Goal: Task Accomplishment & Management: Complete application form

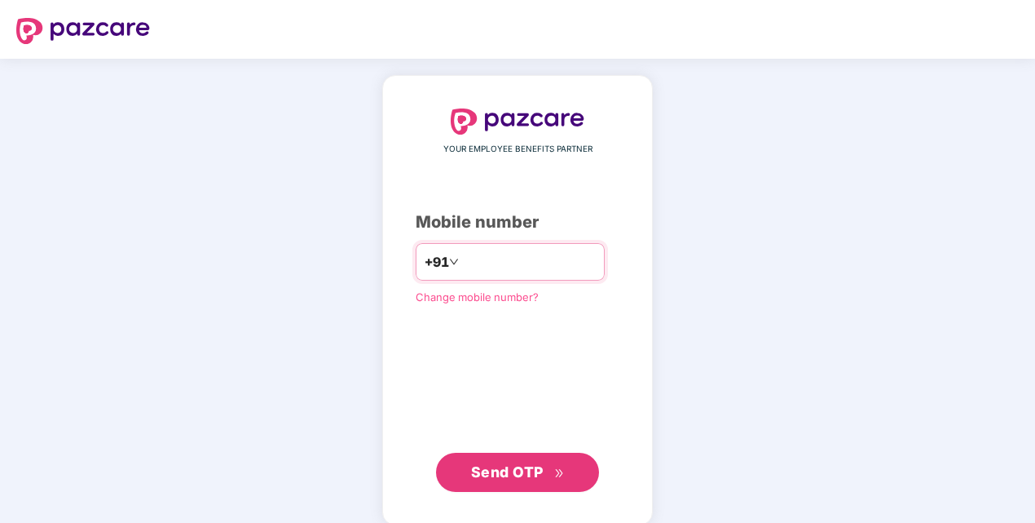
click at [479, 259] on input "number" at bounding box center [529, 262] width 134 height 26
click at [486, 263] on input "******" at bounding box center [529, 262] width 134 height 26
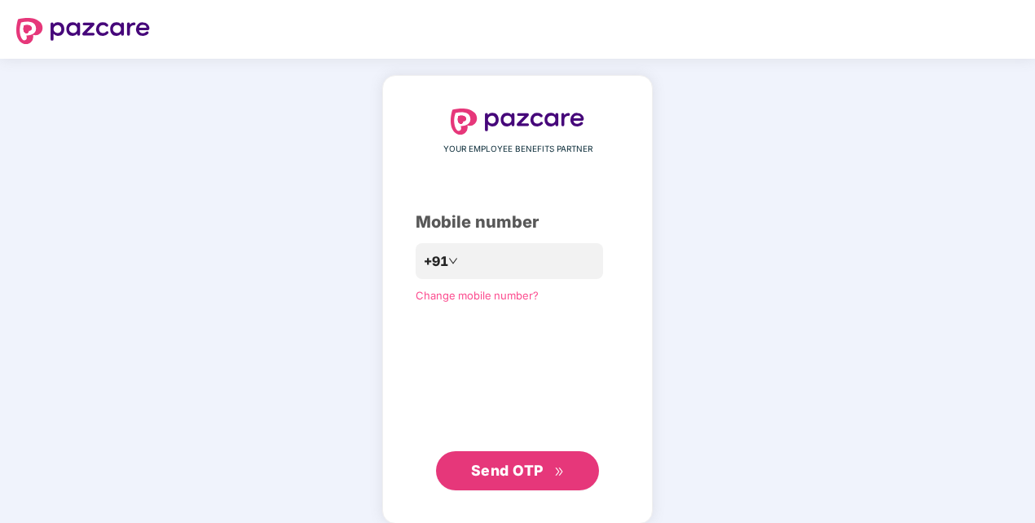
drag, startPoint x: 462, startPoint y: 393, endPoint x: 480, endPoint y: 446, distance: 55.9
click at [462, 391] on div "**********" at bounding box center [518, 299] width 204 height 382
click at [491, 478] on span "Send OTP" at bounding box center [518, 470] width 94 height 23
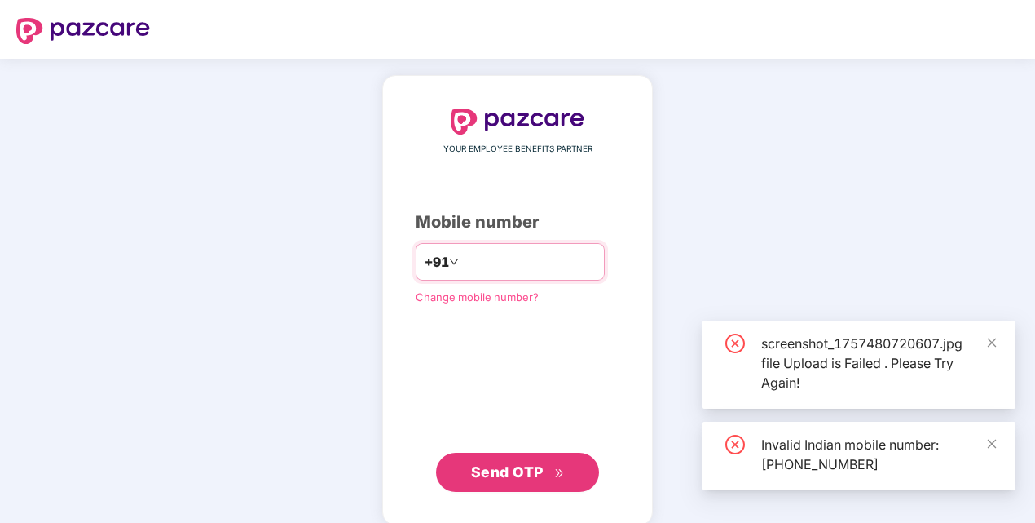
drag, startPoint x: 448, startPoint y: 256, endPoint x: 465, endPoint y: 255, distance: 16.3
click at [462, 256] on input "**********" at bounding box center [529, 262] width 134 height 26
type input "**********"
click at [476, 492] on div "**********" at bounding box center [517, 300] width 271 height 450
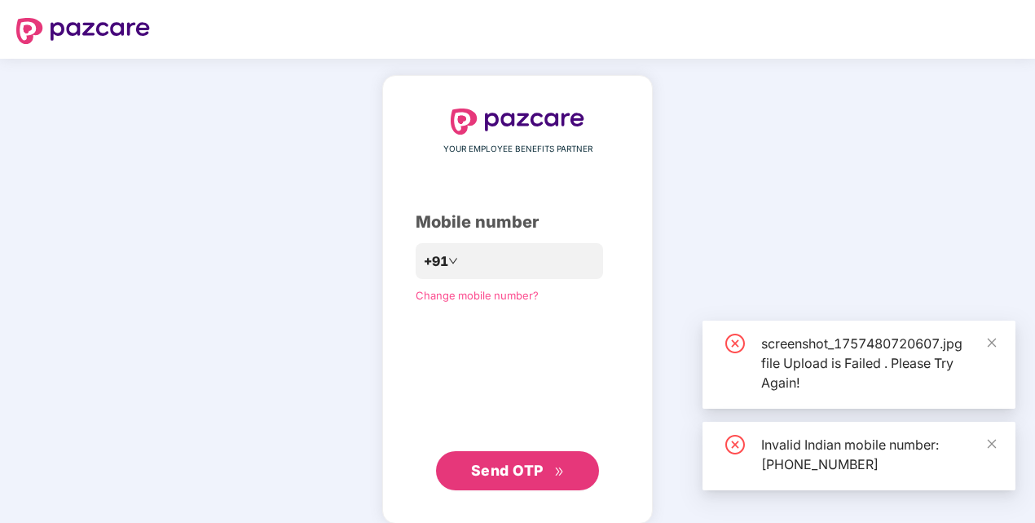
click at [476, 474] on span "Send OTP" at bounding box center [507, 469] width 73 height 17
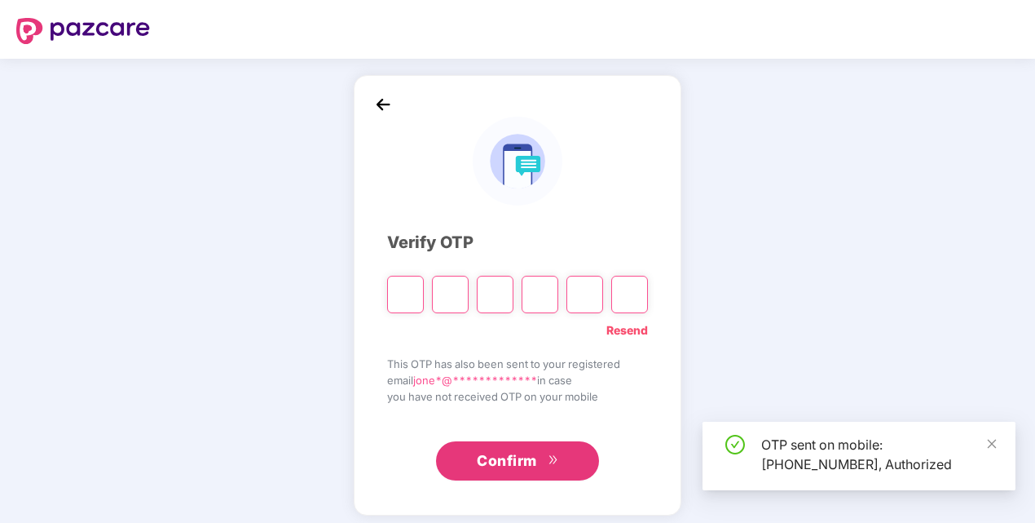
click at [409, 305] on input "Please enter verification code. Digit 1" at bounding box center [405, 295] width 37 height 38
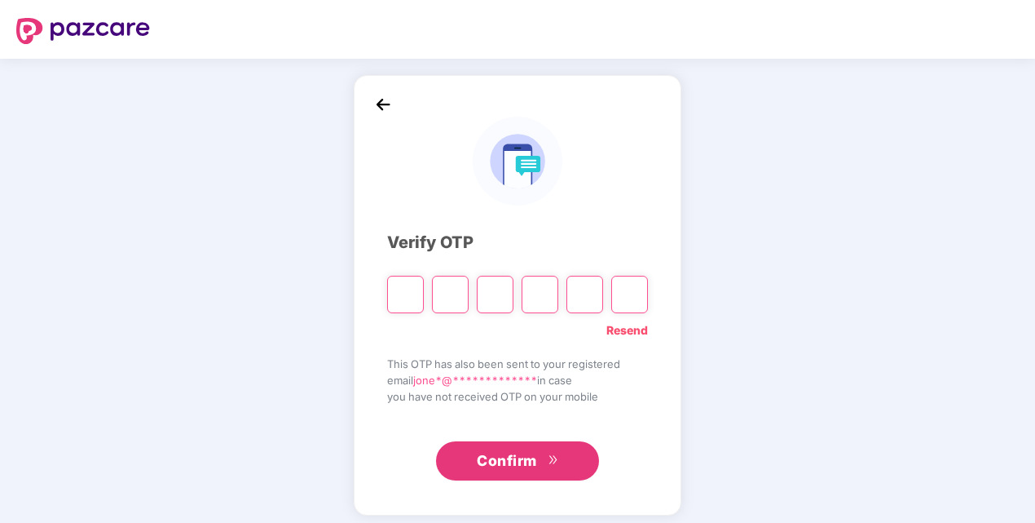
click at [408, 292] on input "Please enter verification code. Digit 1" at bounding box center [405, 295] width 37 height 38
type input "*"
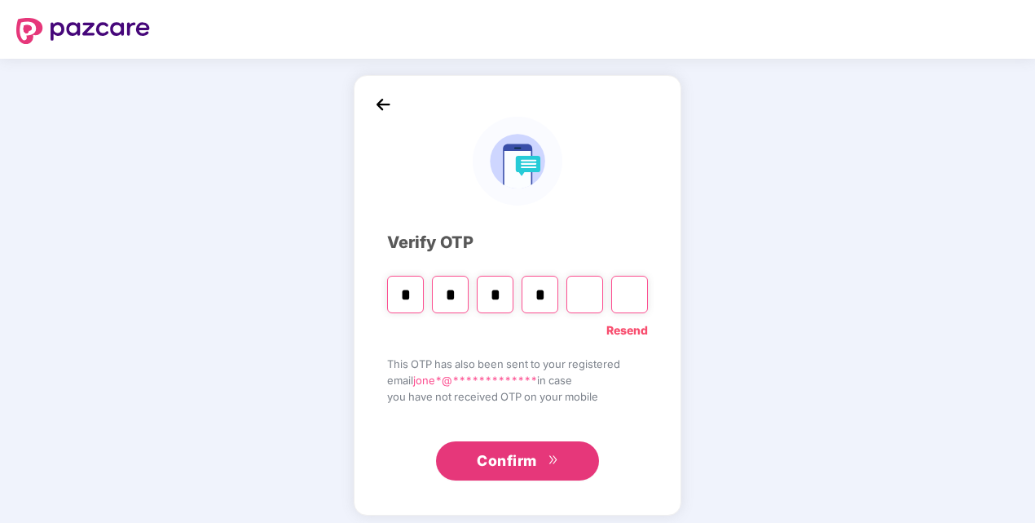
type input "*"
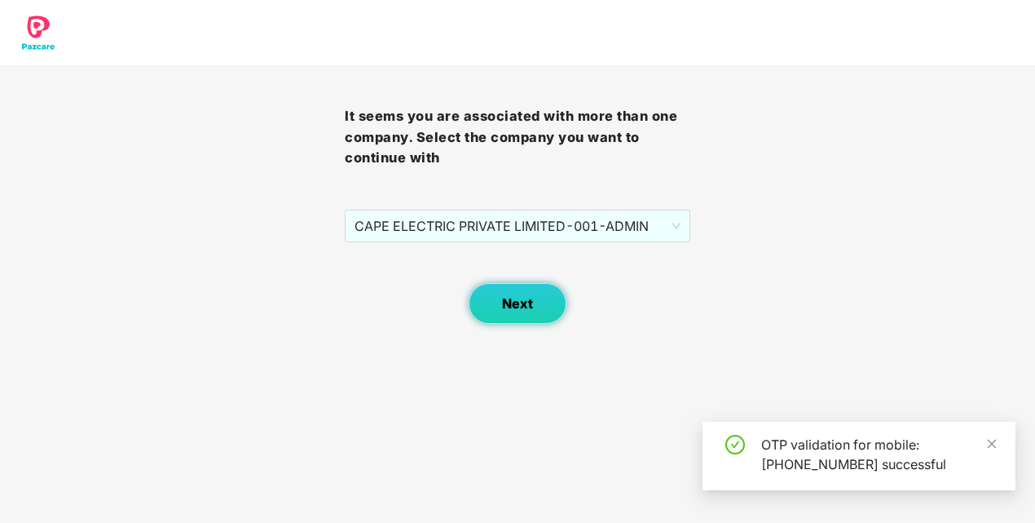
click at [538, 284] on button "Next" at bounding box center [518, 303] width 98 height 41
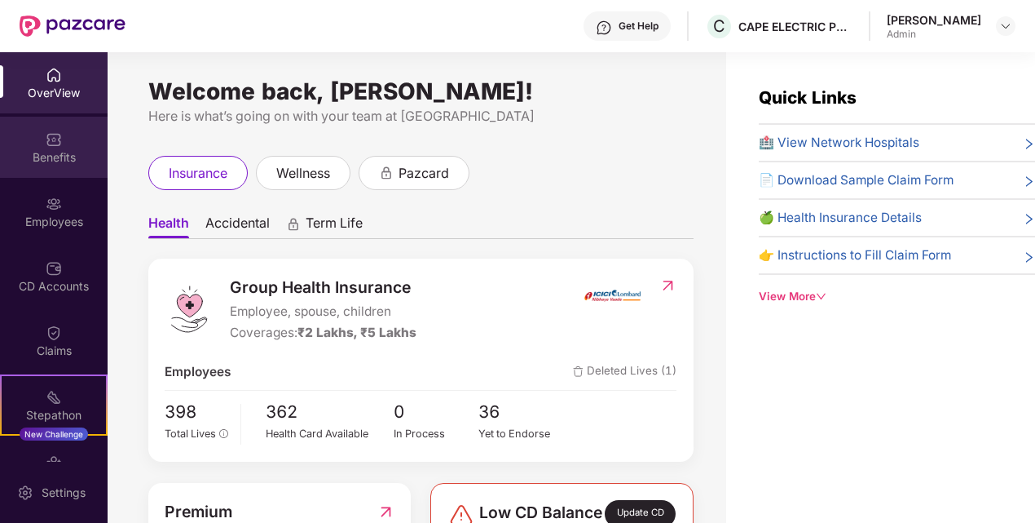
click at [59, 155] on div "Benefits" at bounding box center [54, 157] width 108 height 16
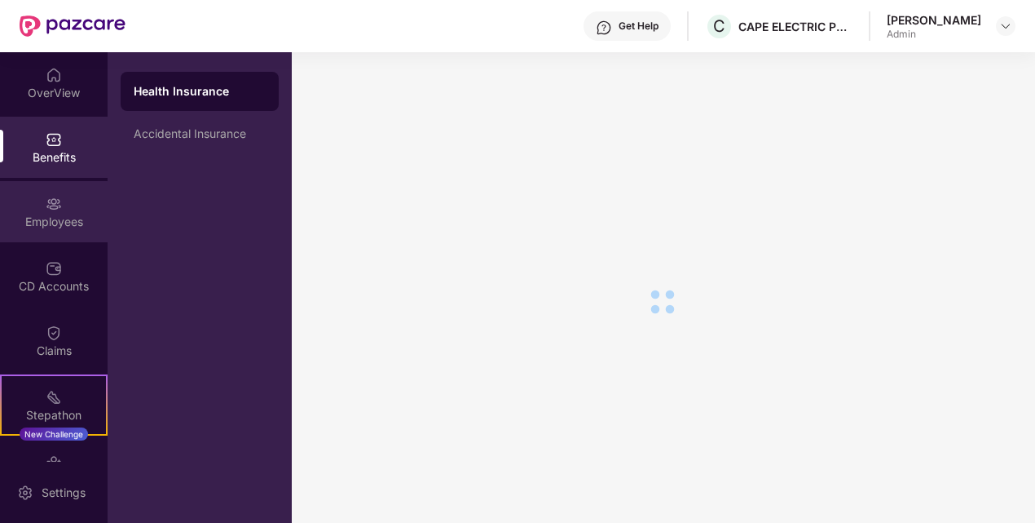
click at [60, 227] on div "Employees" at bounding box center [54, 222] width 108 height 16
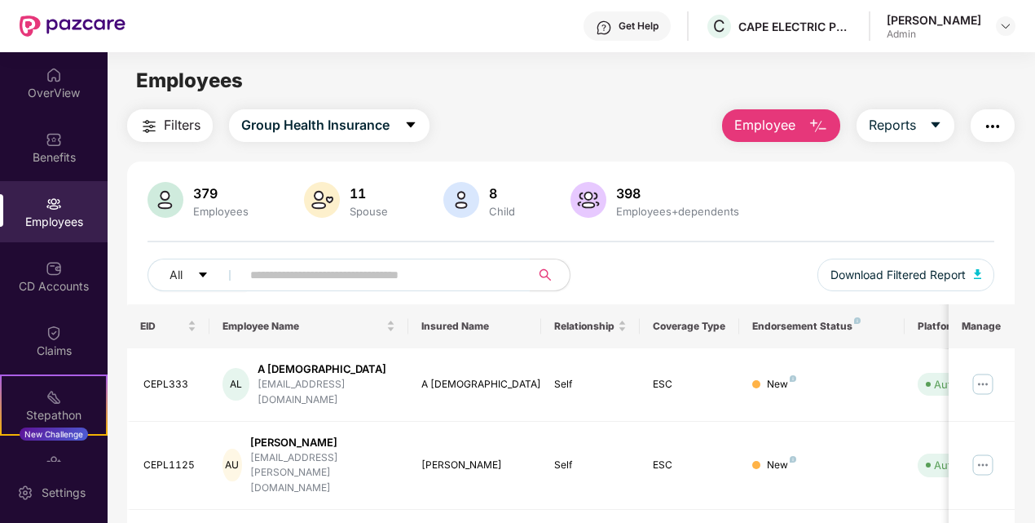
click at [788, 130] on span "Employee" at bounding box center [765, 125] width 61 height 20
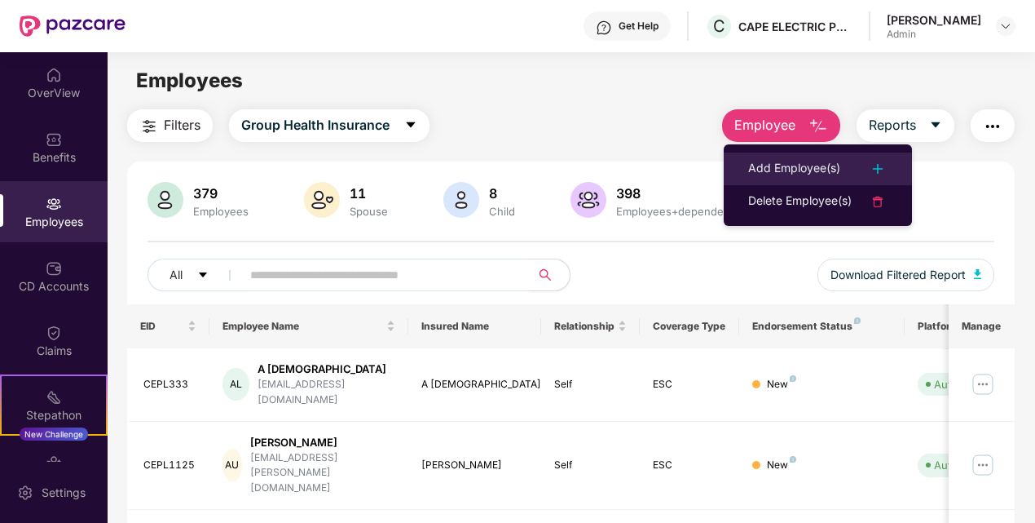
click at [788, 163] on div "Add Employee(s)" at bounding box center [794, 169] width 92 height 20
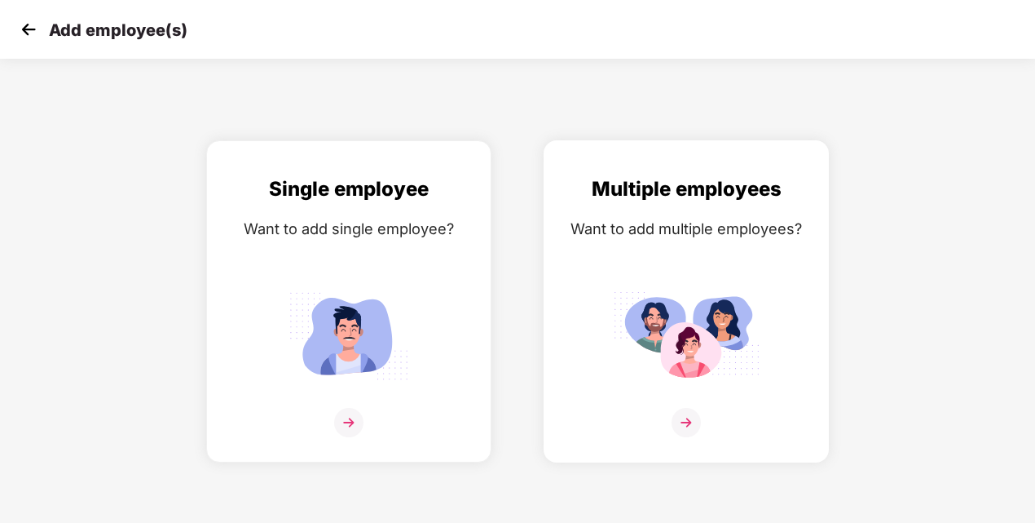
click at [694, 417] on img at bounding box center [686, 422] width 29 height 29
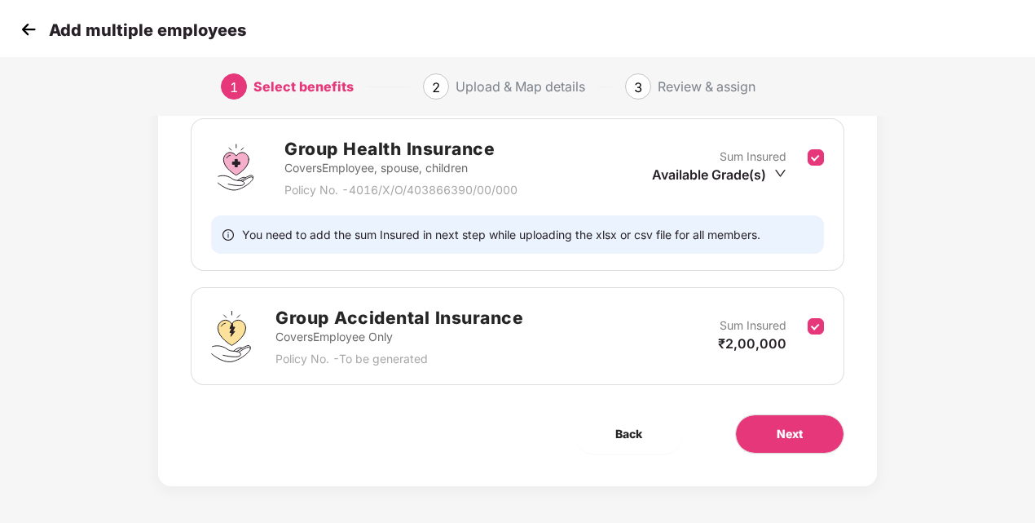
scroll to position [163, 0]
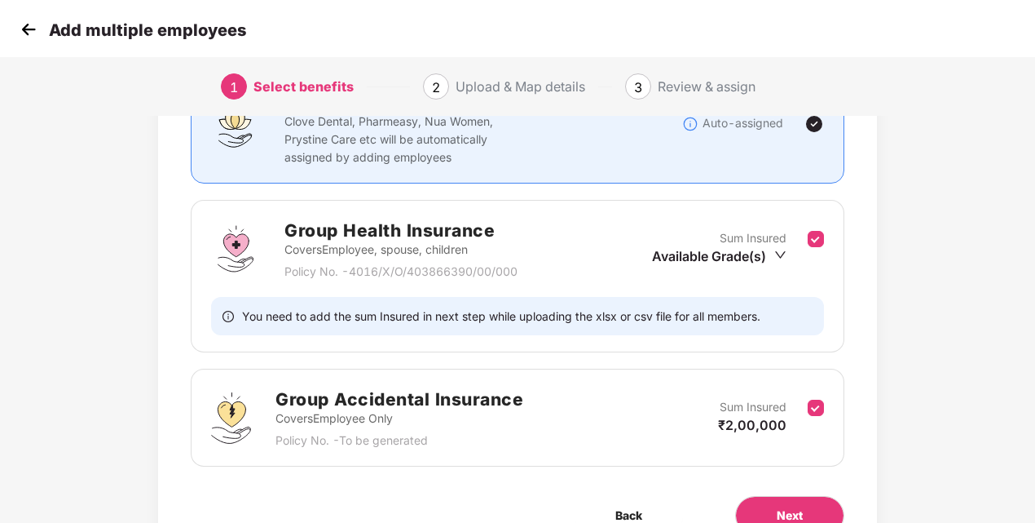
click at [757, 256] on div "Available Grade(s)" at bounding box center [719, 256] width 135 height 18
click at [721, 314] on span "₹2,00,000" at bounding box center [716, 309] width 68 height 16
click at [720, 248] on div "Available Grade(s)" at bounding box center [719, 256] width 135 height 18
click at [757, 261] on div "Available Grade(s)" at bounding box center [719, 256] width 135 height 18
click at [730, 302] on span "₹2,00,000" at bounding box center [716, 309] width 68 height 16
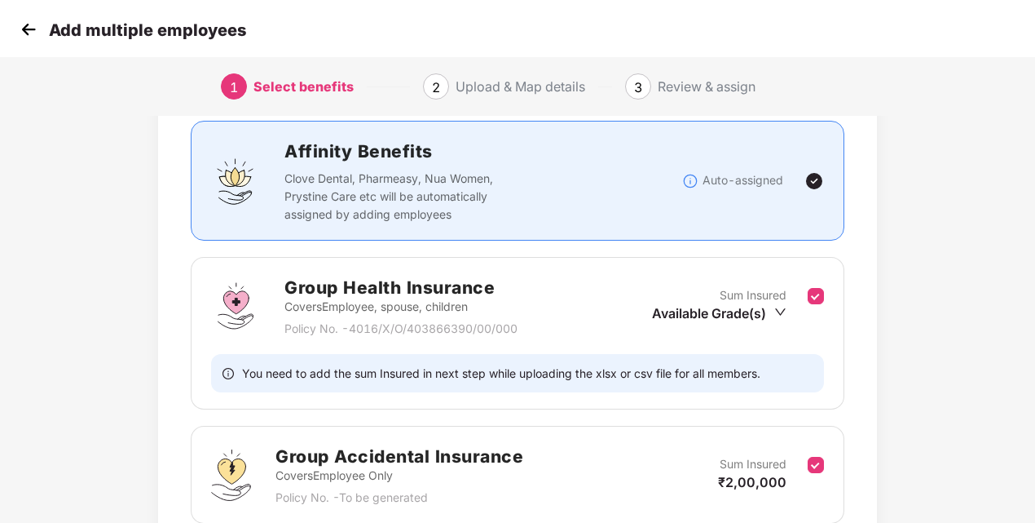
scroll to position [82, 0]
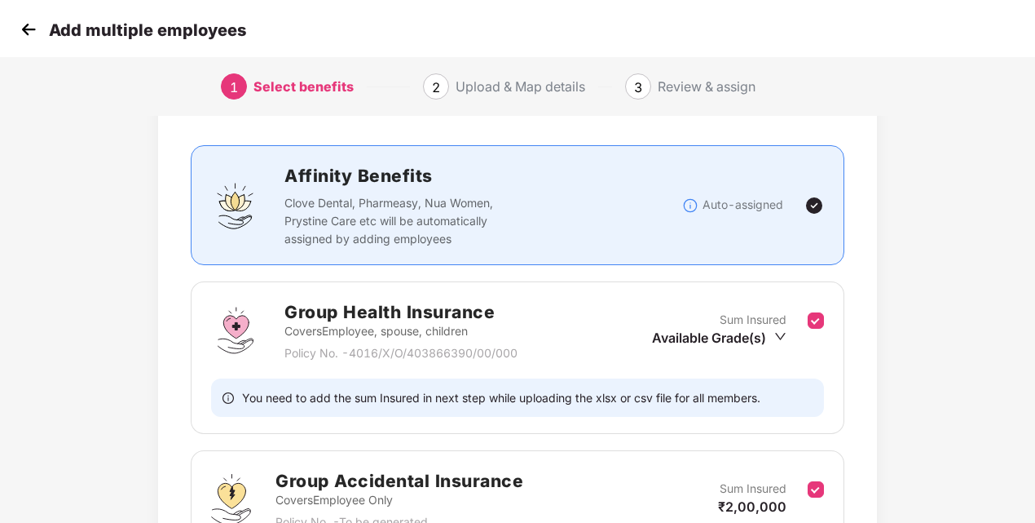
click at [778, 334] on icon "down" at bounding box center [780, 336] width 11 height 7
click at [732, 360] on span "₹5,00,000" at bounding box center [716, 364] width 68 height 16
click at [787, 337] on div "Sum Insured Available Grade(s)" at bounding box center [730, 331] width 156 height 40
click at [775, 334] on icon "down" at bounding box center [781, 336] width 12 height 12
click at [724, 387] on span "₹2,00,000" at bounding box center [716, 390] width 68 height 16
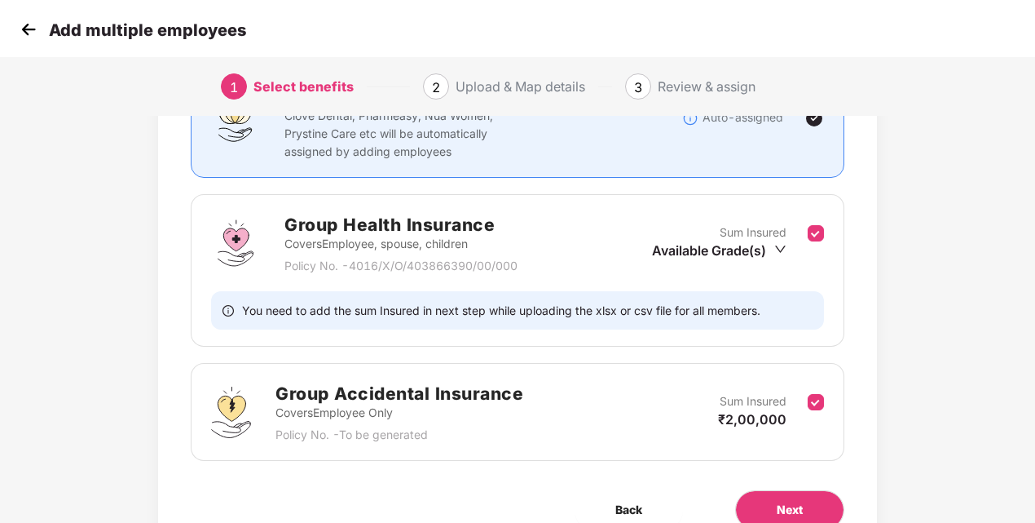
scroll to position [246, 0]
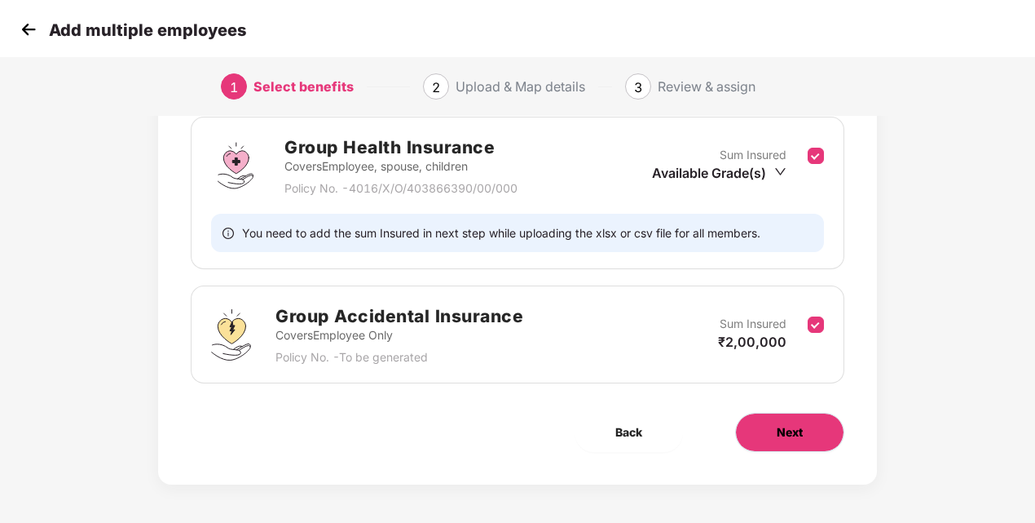
click at [754, 417] on button "Next" at bounding box center [789, 432] width 109 height 39
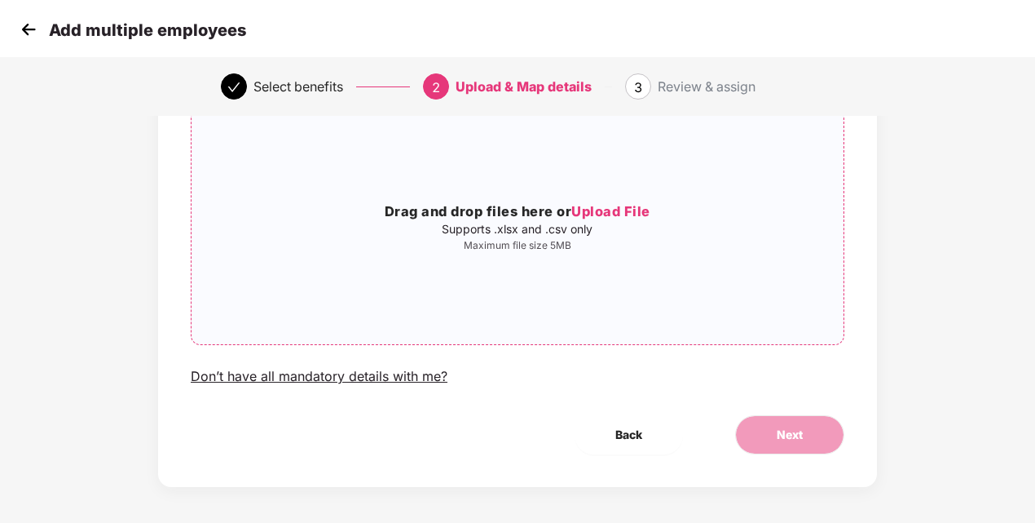
scroll to position [132, 0]
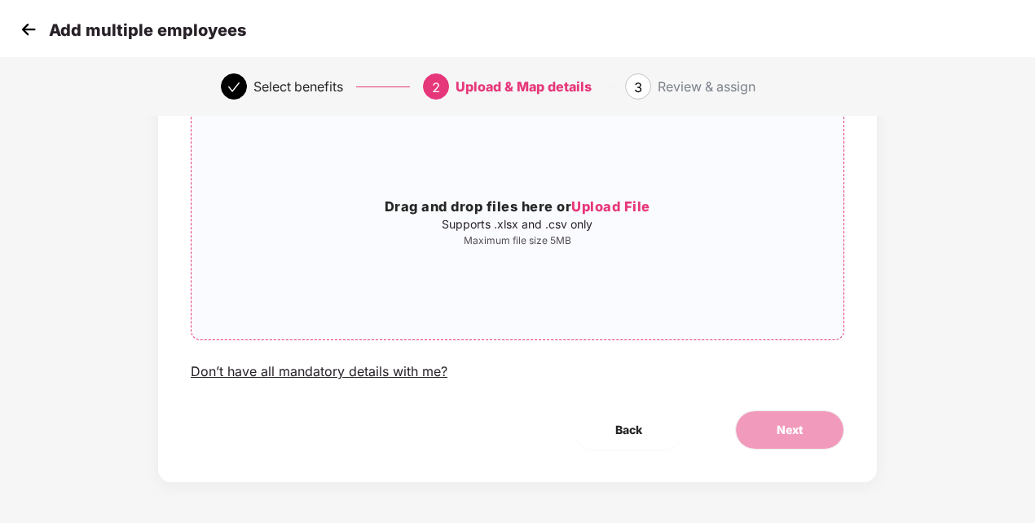
click at [552, 228] on p "Supports .xlsx and .csv only" at bounding box center [518, 224] width 652 height 13
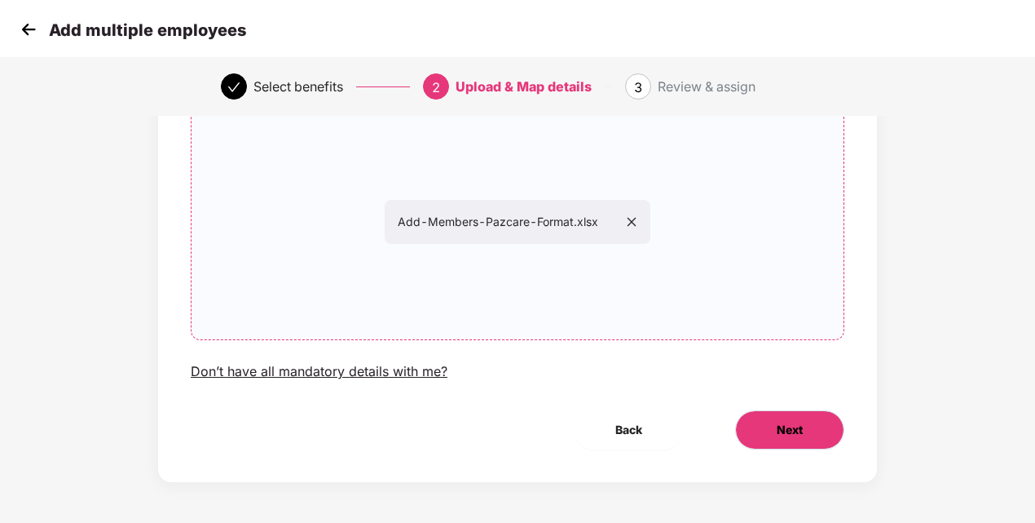
click at [755, 416] on button "Next" at bounding box center [789, 429] width 109 height 39
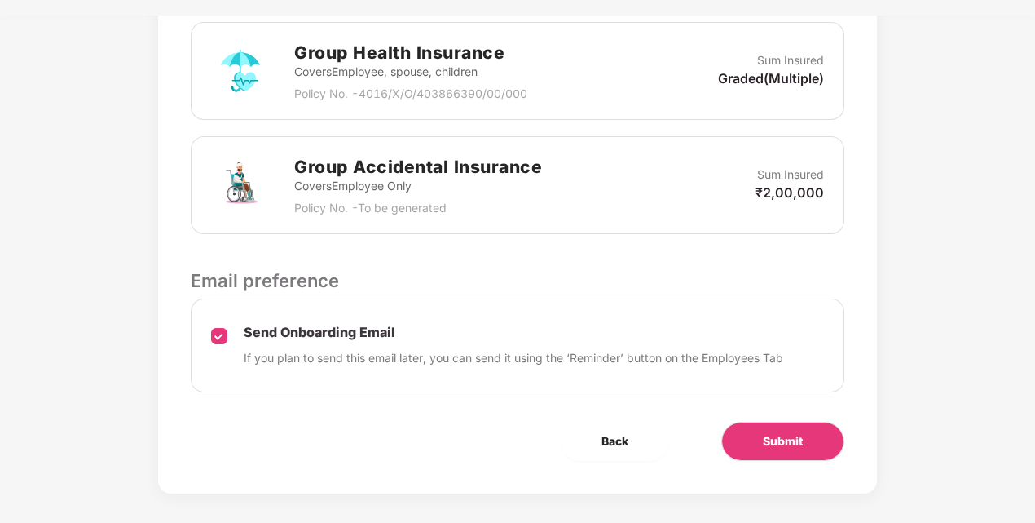
scroll to position [515, 0]
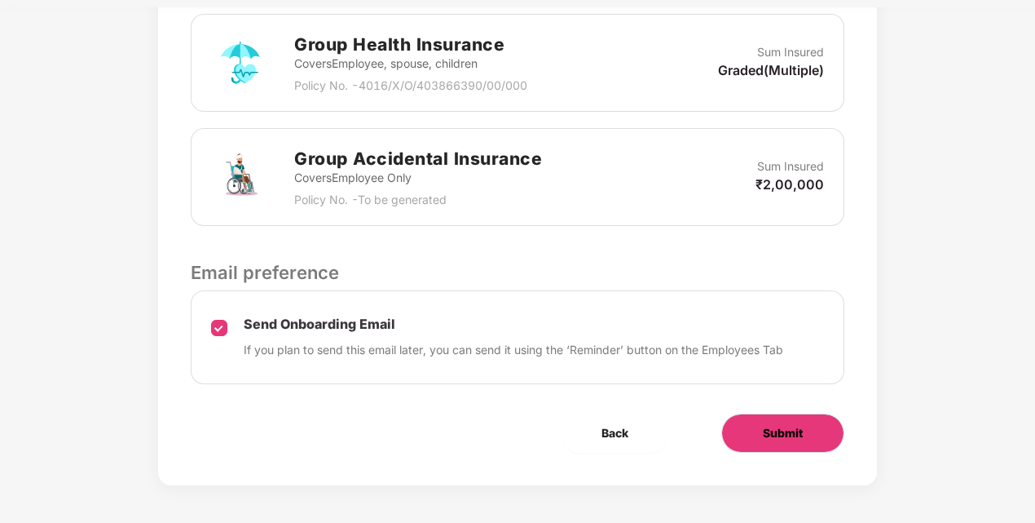
click at [758, 427] on button "Submit" at bounding box center [783, 432] width 123 height 39
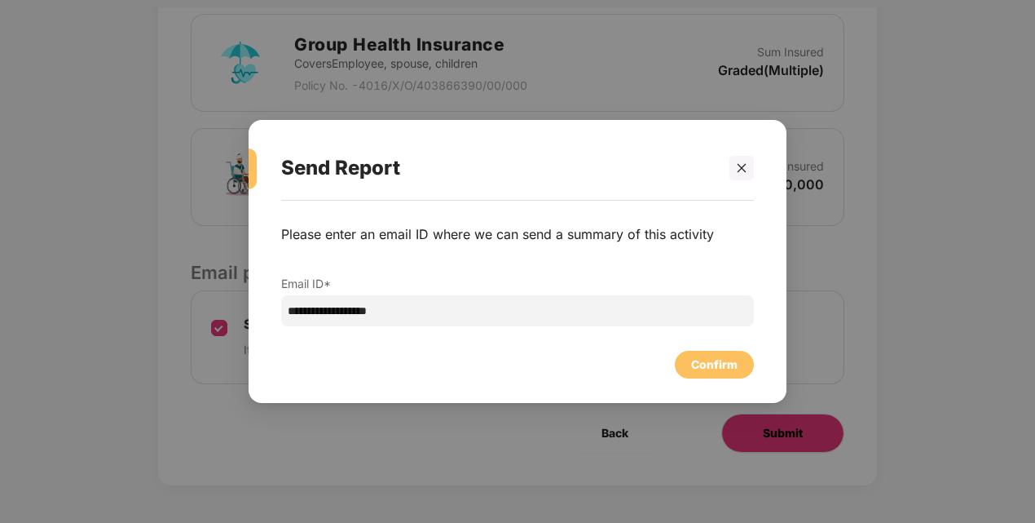
scroll to position [0, 0]
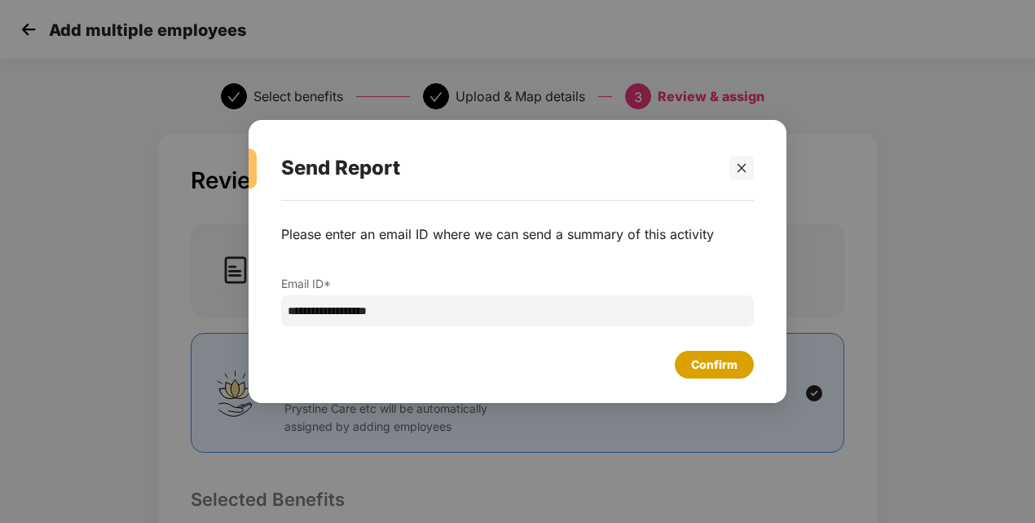
click at [728, 371] on div "Confirm" at bounding box center [714, 364] width 46 height 18
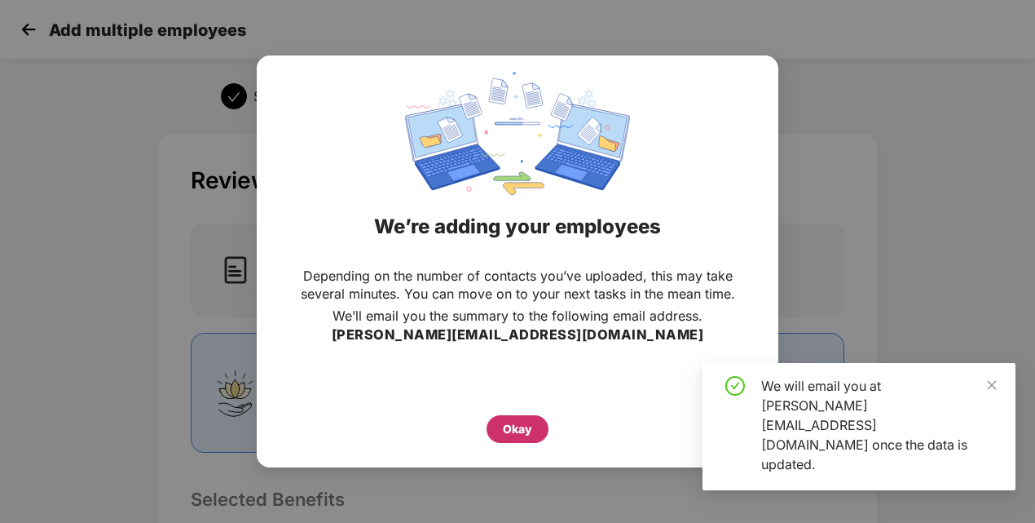
click at [522, 420] on div "Okay" at bounding box center [517, 429] width 29 height 18
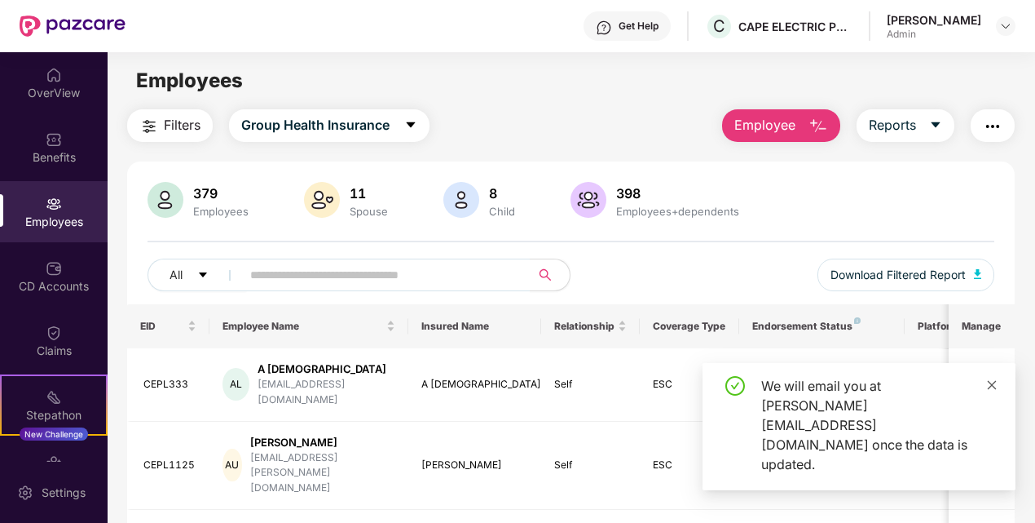
click at [991, 391] on icon "close" at bounding box center [991, 384] width 11 height 11
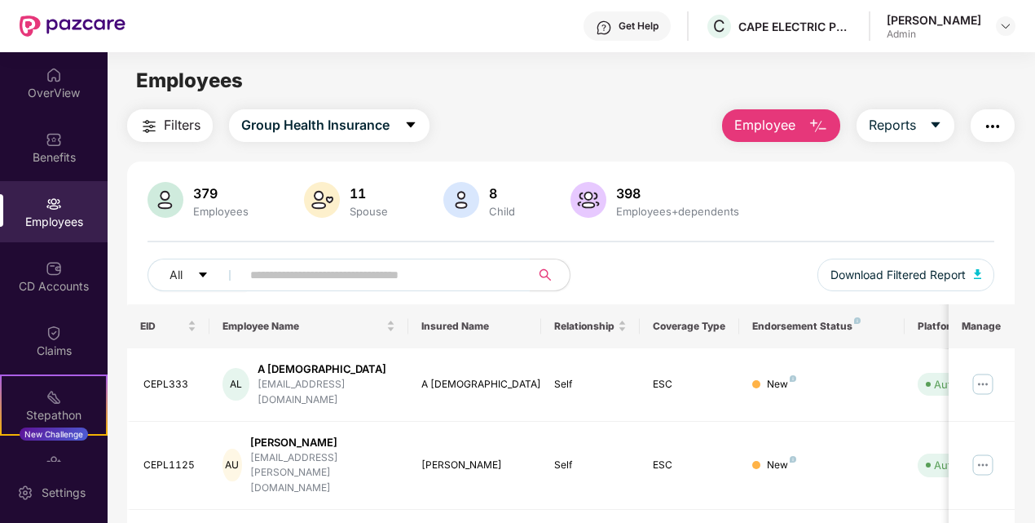
click at [470, 140] on div "Filters Group Health Insurance Employee Reports" at bounding box center [571, 125] width 889 height 33
click at [719, 236] on div "379 Employees 11 Spouse 8 Child 398 Employees+dependents All Download Filtered …" at bounding box center [571, 243] width 889 height 122
click at [698, 271] on div "All Download Filtered Report" at bounding box center [572, 281] width 848 height 46
